Goal: Check status: Check status

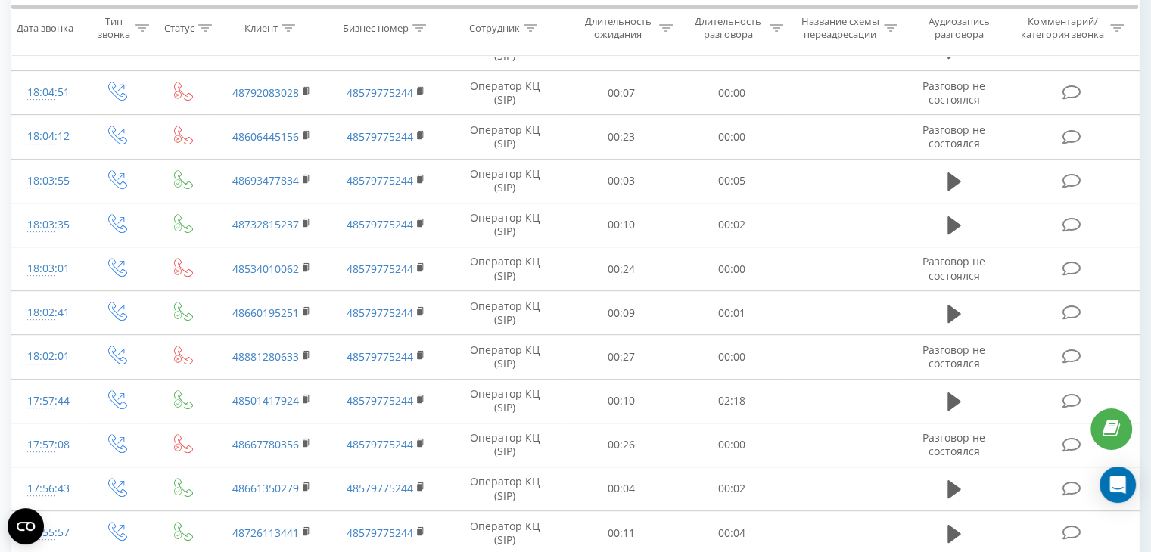
scroll to position [827, 0]
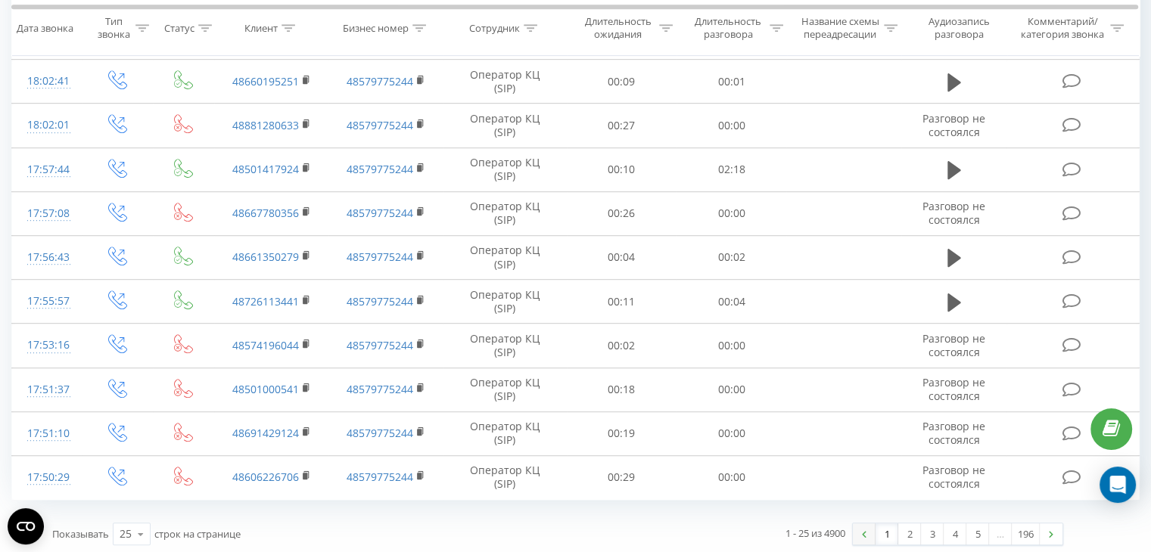
click at [863, 533] on link at bounding box center [864, 534] width 23 height 21
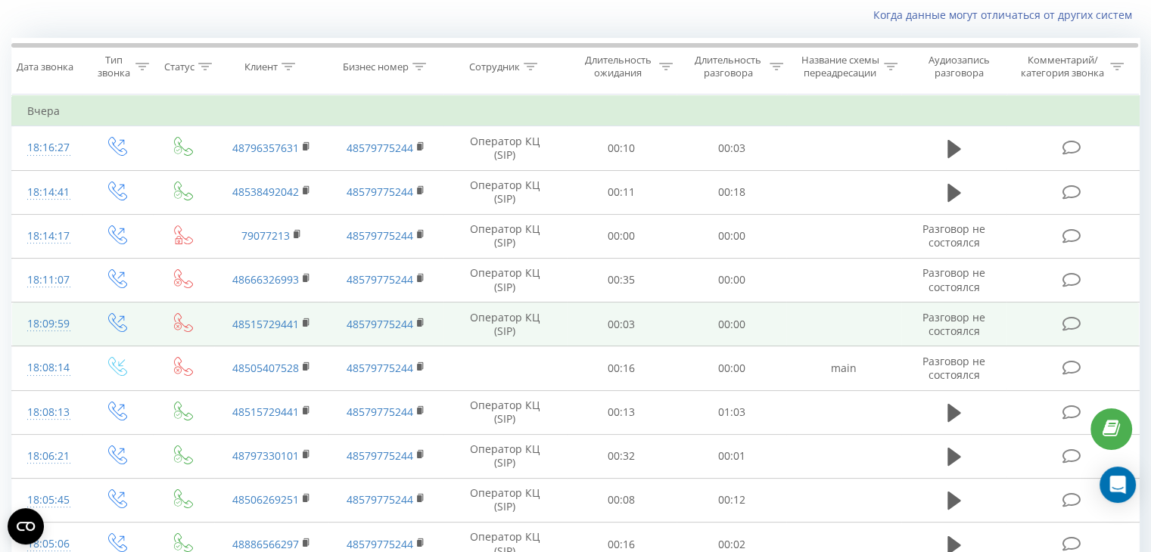
scroll to position [0, 0]
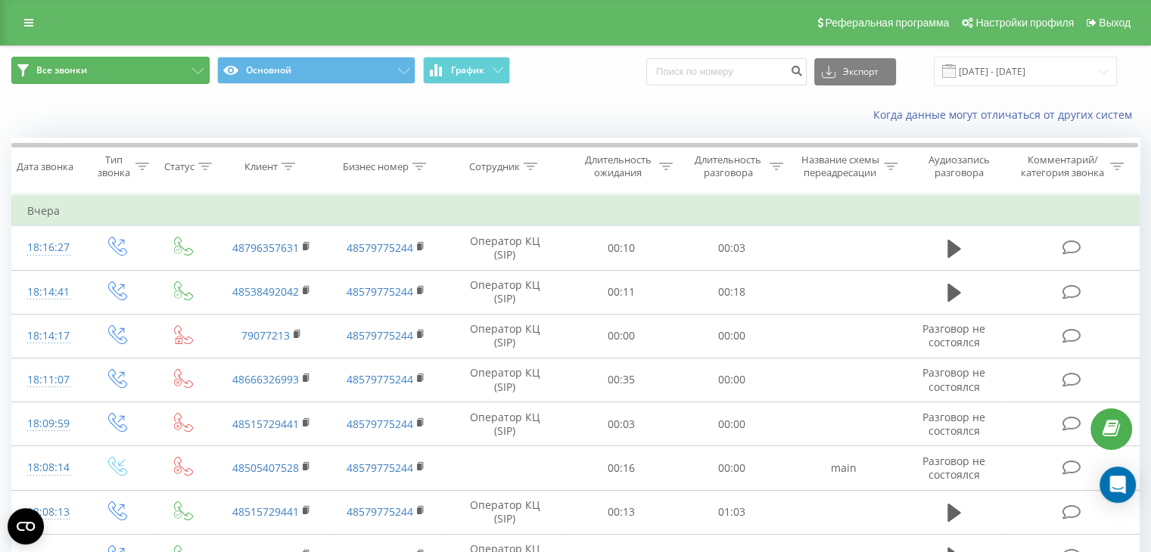
click at [188, 70] on button "Все звонки" at bounding box center [110, 70] width 198 height 27
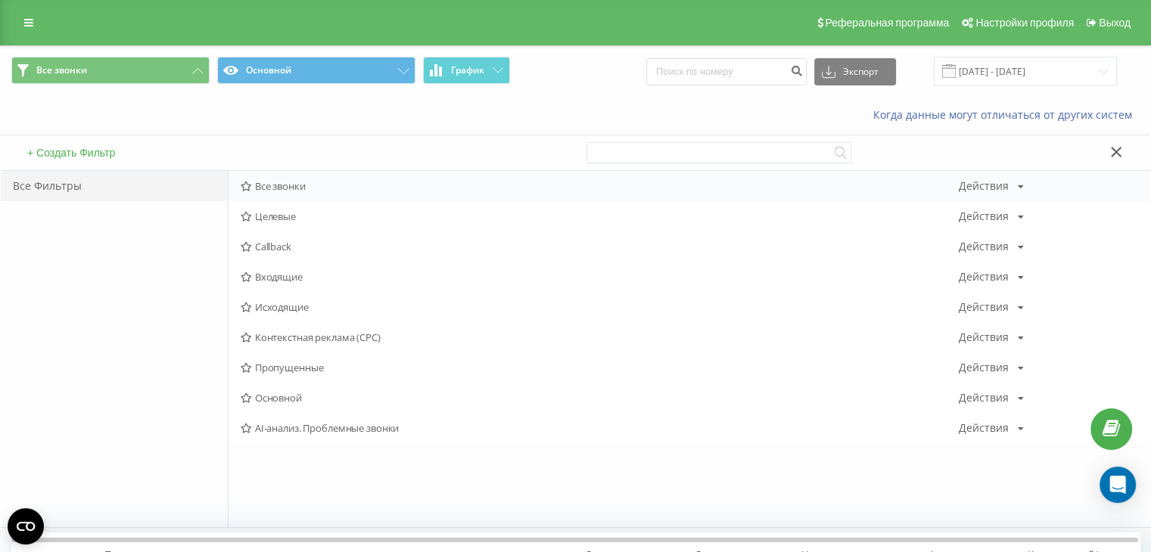
click at [284, 176] on div "Все звонки Действия Редактировать Копировать Удалить По умолчанию Поделиться" at bounding box center [690, 186] width 922 height 30
click at [288, 188] on span "Все звонки" at bounding box center [600, 186] width 718 height 11
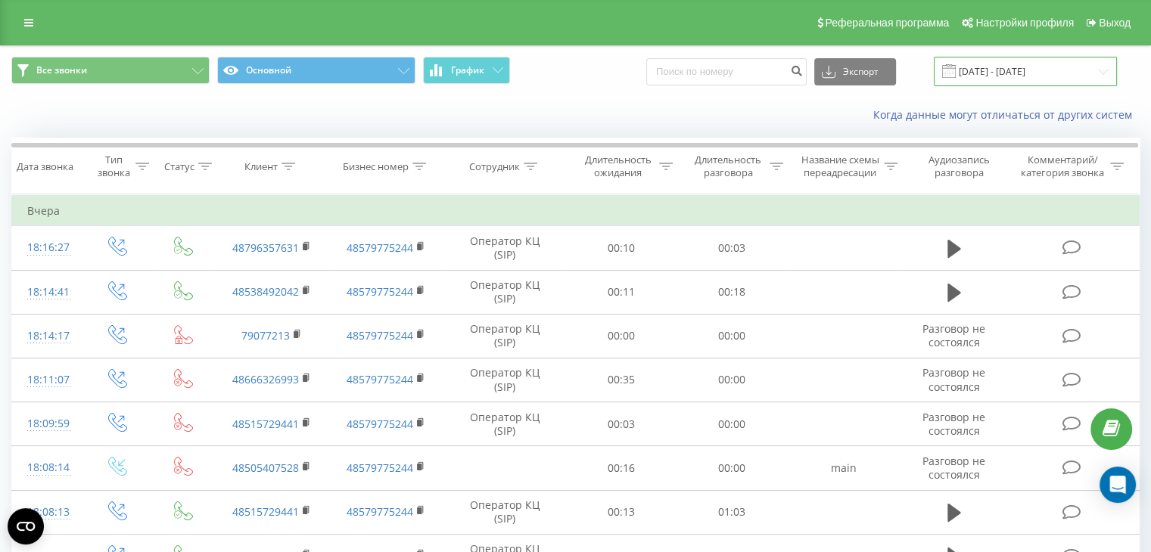
click at [1037, 76] on input "[DATE] - [DATE]" at bounding box center [1025, 72] width 183 height 30
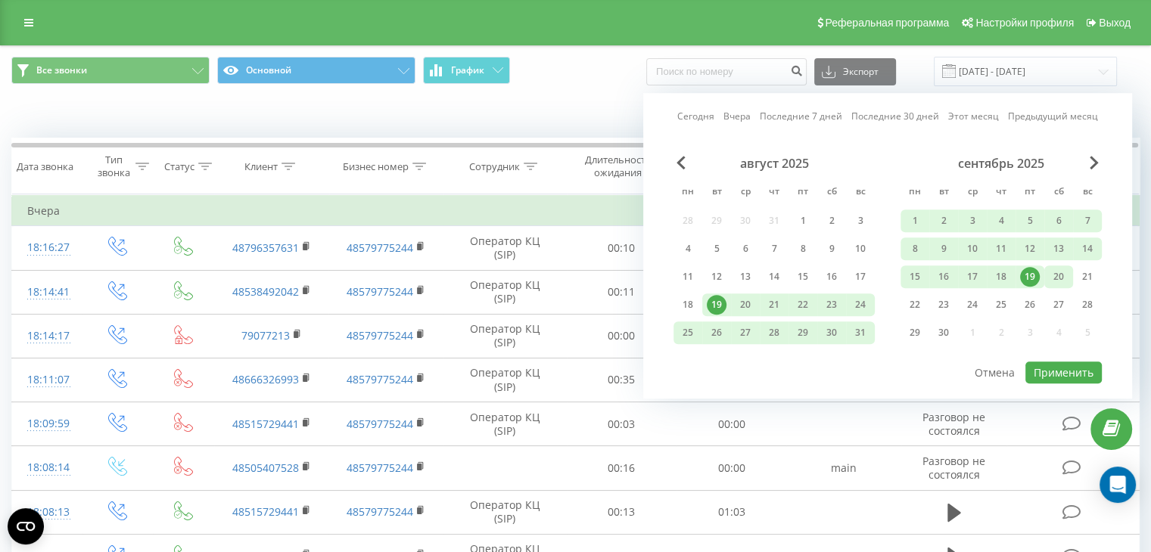
click at [1063, 282] on div "20" at bounding box center [1059, 277] width 20 height 20
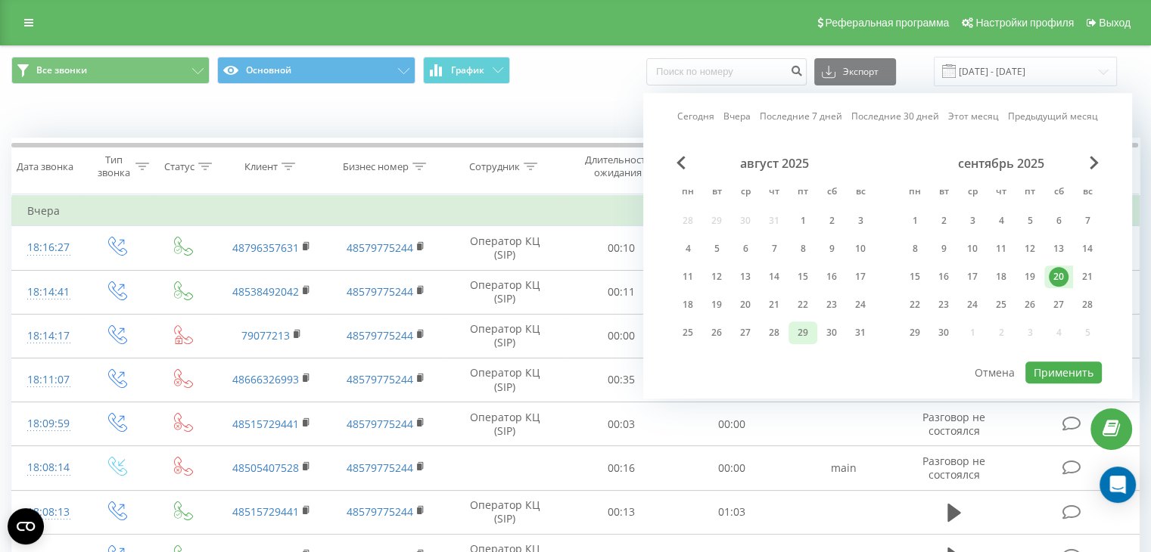
click at [799, 323] on div "29" at bounding box center [803, 333] width 20 height 20
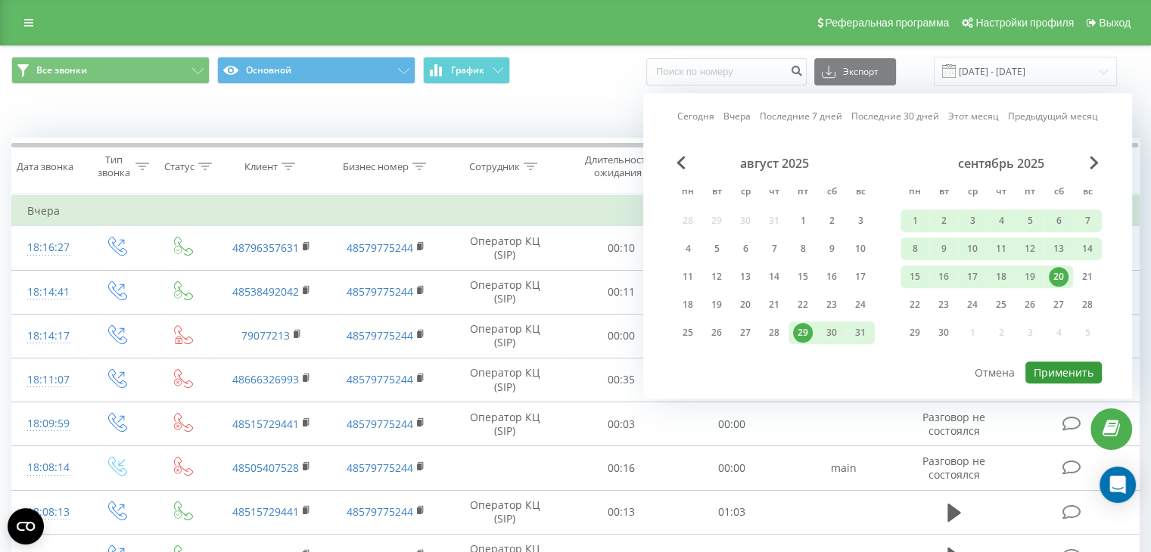
click at [1050, 362] on button "Применить" at bounding box center [1063, 373] width 76 height 22
type input "[DATE] - [DATE]"
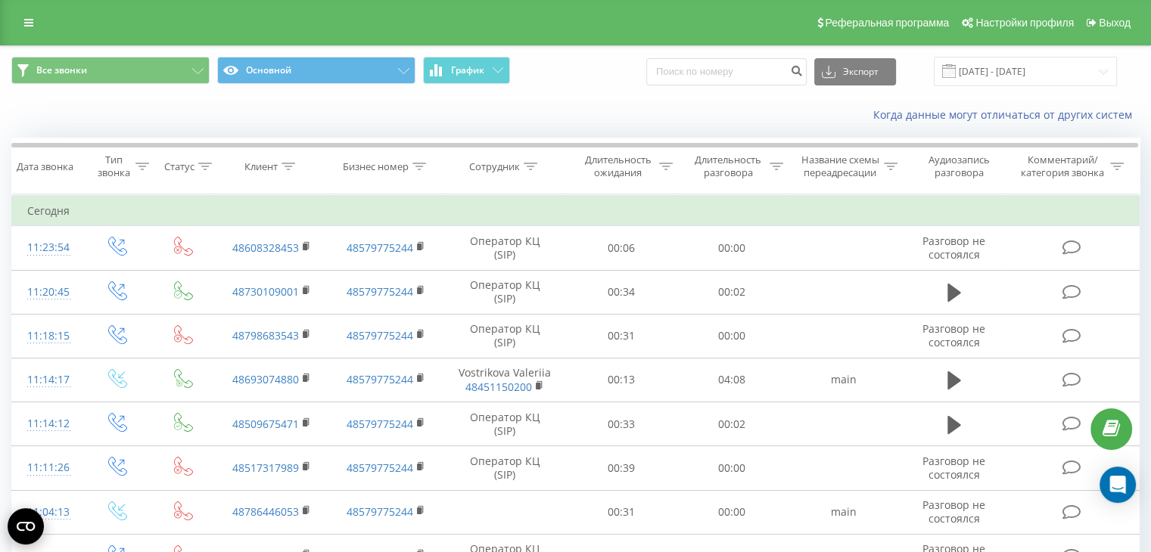
click at [27, 527] on icon "Open CMP widget" at bounding box center [26, 526] width 18 height 9
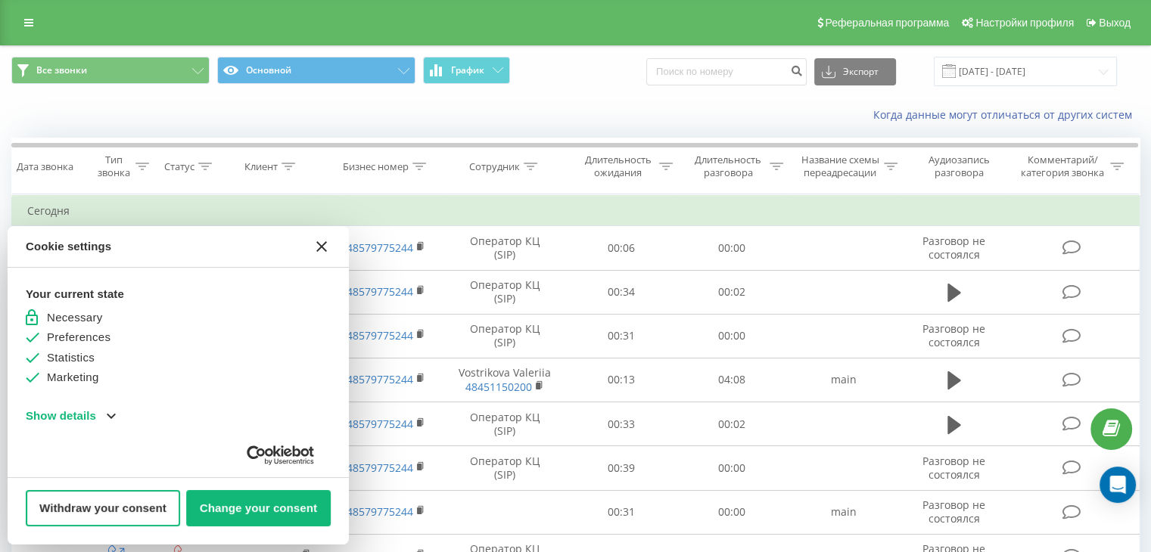
click at [330, 261] on button "[#WIDGET_ICON_CROSS#]" at bounding box center [321, 247] width 36 height 36
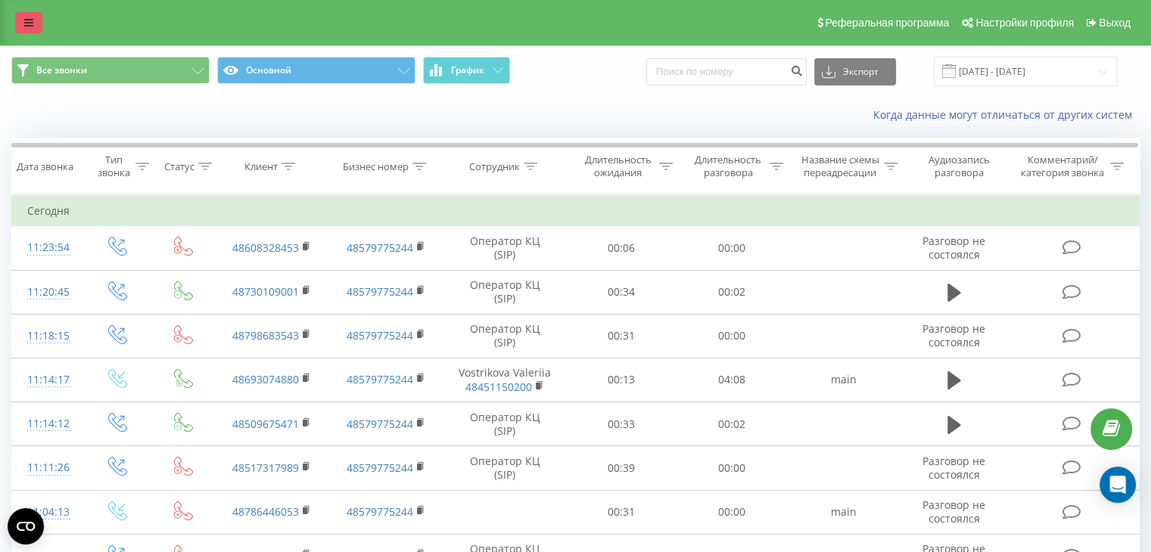
click at [28, 14] on link at bounding box center [28, 22] width 27 height 21
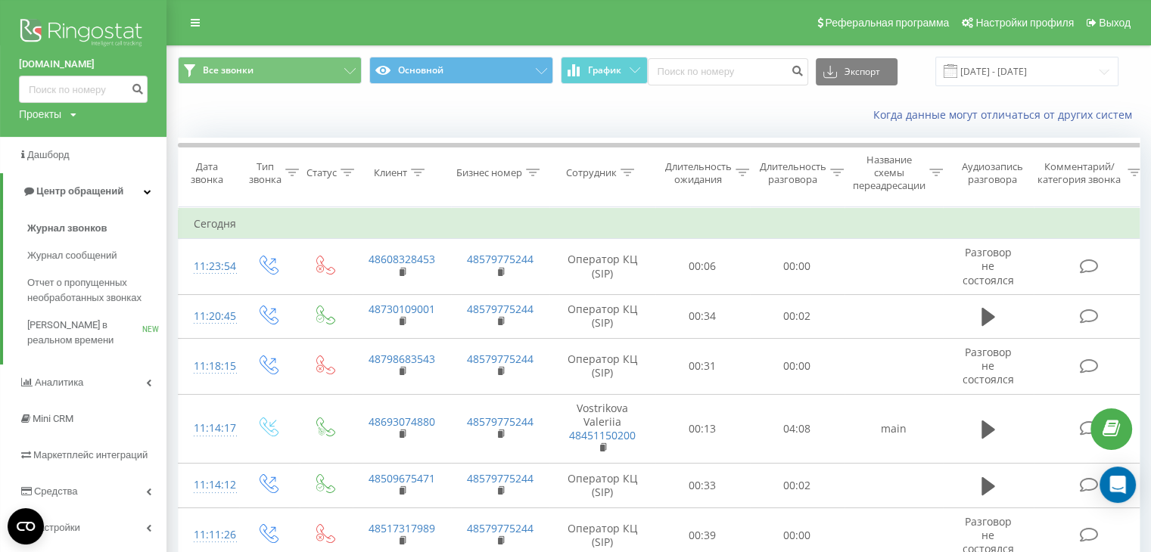
click at [232, 107] on div "Когда данные могут отличаться от других систем" at bounding box center [658, 115] width 983 height 36
click at [215, 117] on div "Когда данные могут отличаться от других систем" at bounding box center [658, 115] width 983 height 36
click at [194, 30] on link at bounding box center [195, 22] width 27 height 21
